Goal: Information Seeking & Learning: Find specific fact

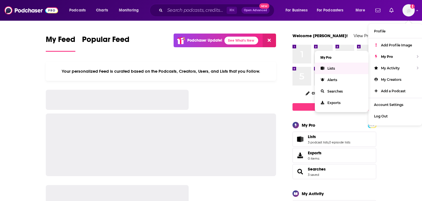
drag, startPoint x: 0, startPoint y: 0, endPoint x: 339, endPoint y: 69, distance: 345.4
click at [339, 69] on link "Lists" at bounding box center [342, 68] width 54 height 11
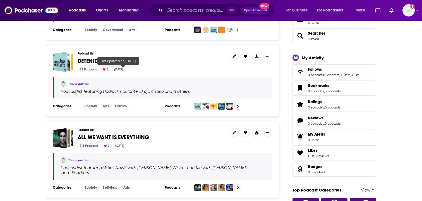
scroll to position [140, 0]
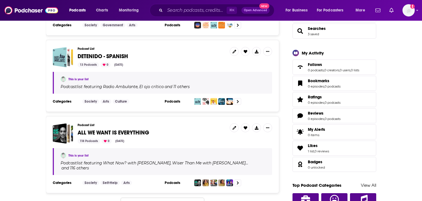
click at [113, 133] on span "ALL WE WANT IS EVERYTHING" at bounding box center [114, 132] width 72 height 7
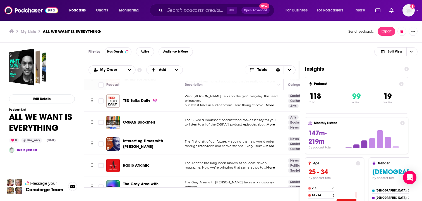
scroll to position [723, 0]
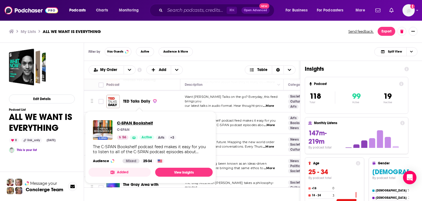
click at [130, 123] on span "C-SPAN Bookshelf" at bounding box center [146, 122] width 59 height 5
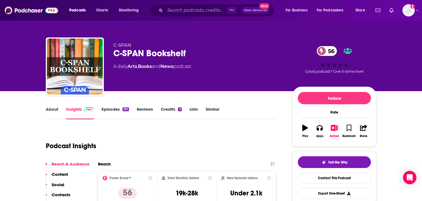
click at [49, 109] on link "About" at bounding box center [52, 112] width 13 height 13
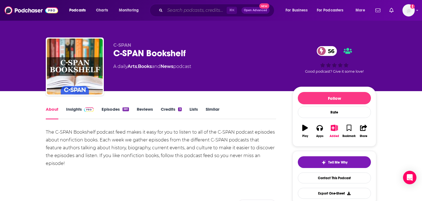
click at [175, 9] on input "Search podcasts, credits, & more..." at bounding box center [196, 10] width 62 height 9
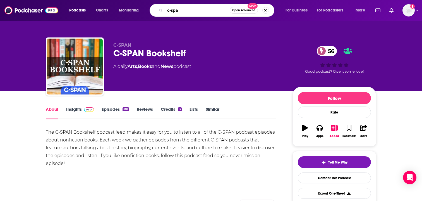
type input "c-span"
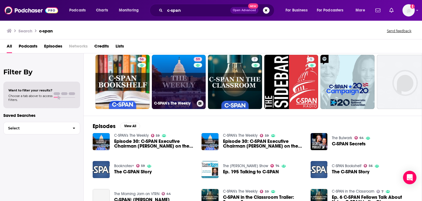
scroll to position [11, 0]
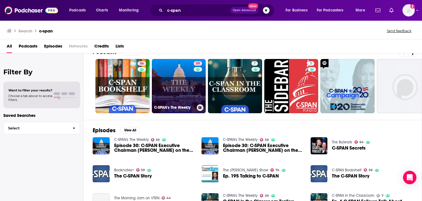
click at [176, 84] on link "59 C-SPAN's The Weekly" at bounding box center [179, 86] width 54 height 54
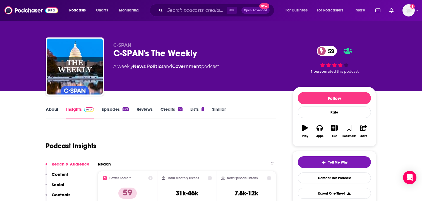
click at [50, 111] on link "About" at bounding box center [52, 112] width 13 height 13
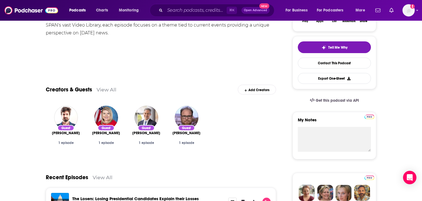
scroll to position [118, 0]
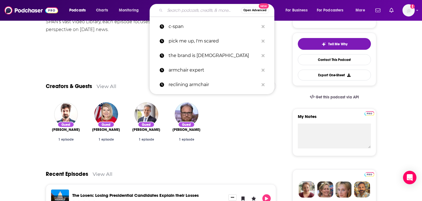
click at [188, 13] on input "Search podcasts, credits, & more..." at bounding box center [203, 10] width 76 height 9
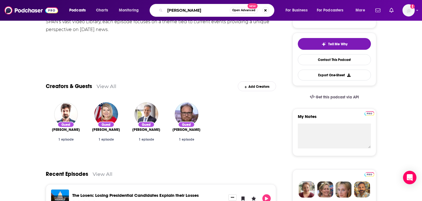
type input "[PERSON_NAME]"
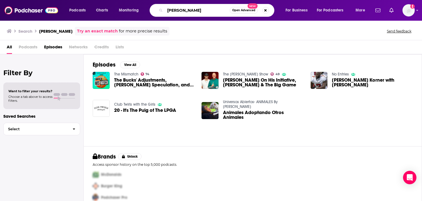
click at [204, 12] on input "[PERSON_NAME]" at bounding box center [197, 10] width 65 height 9
type input "[PERSON_NAME]"
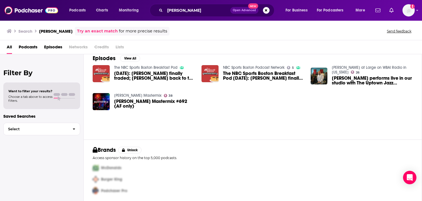
scroll to position [85, 0]
